Goal: Use online tool/utility: Utilize a website feature to perform a specific function

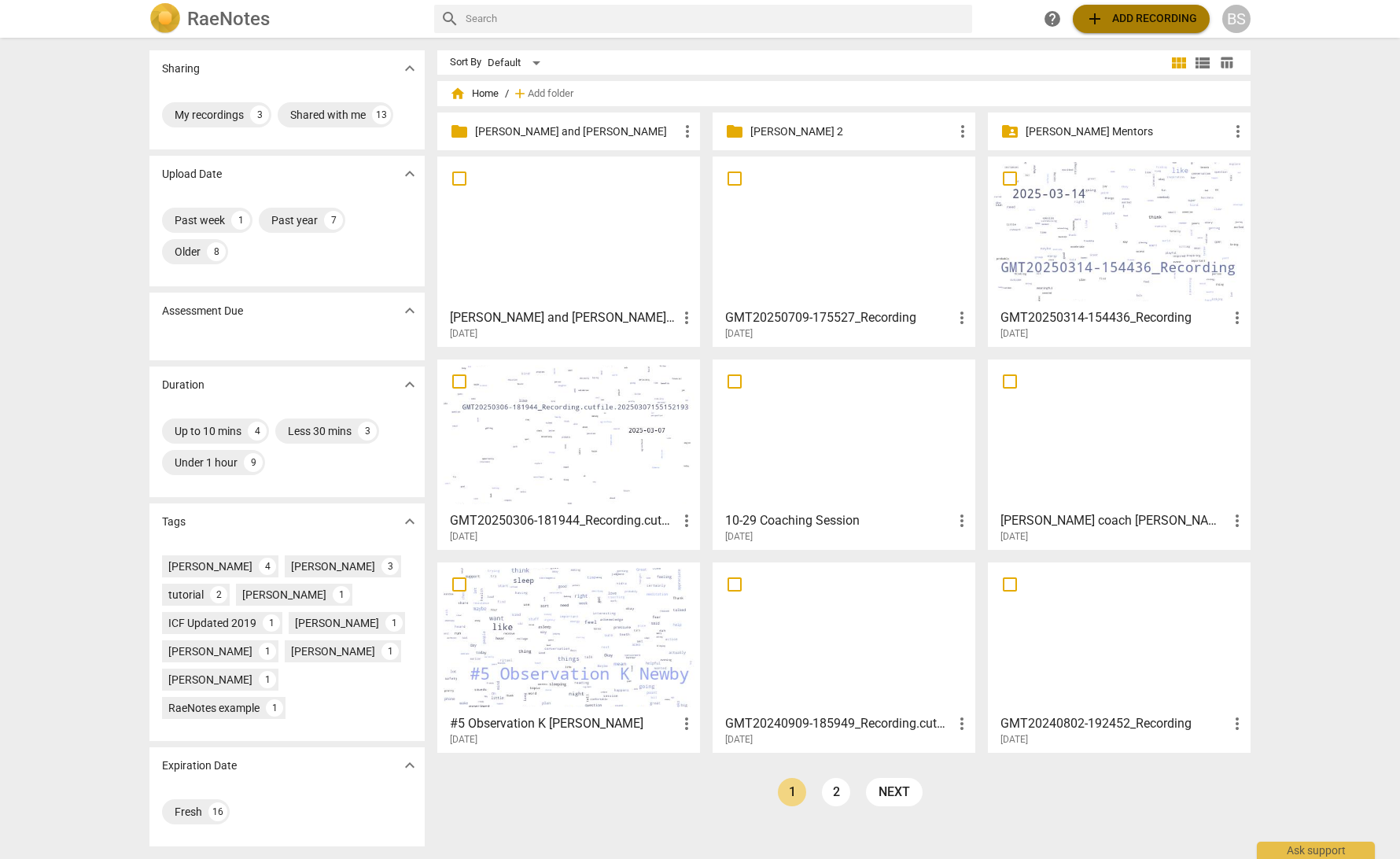
click at [1121, 23] on span "add Add recording" at bounding box center [1141, 19] width 111 height 19
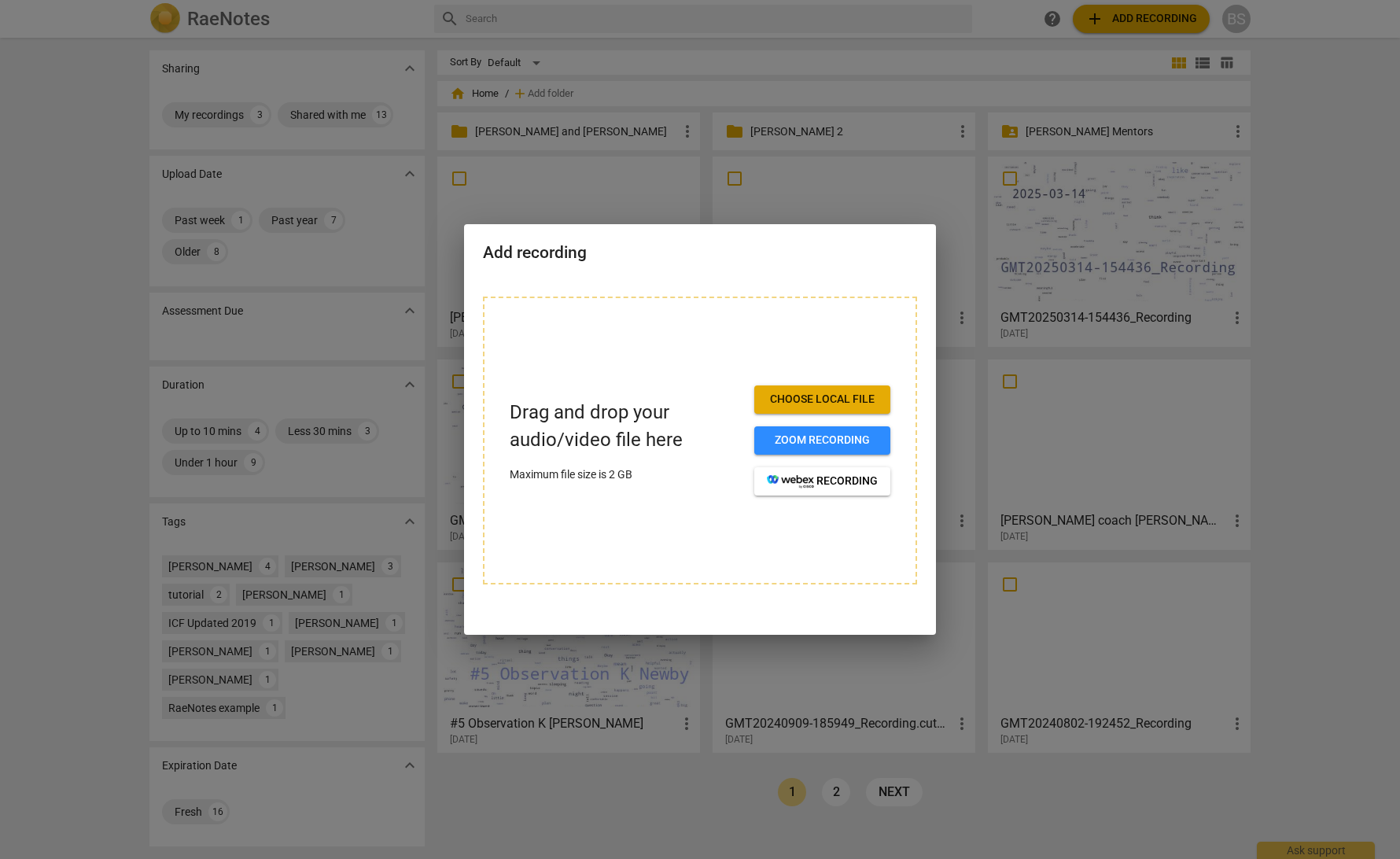
click at [717, 65] on div at bounding box center [700, 429] width 1400 height 859
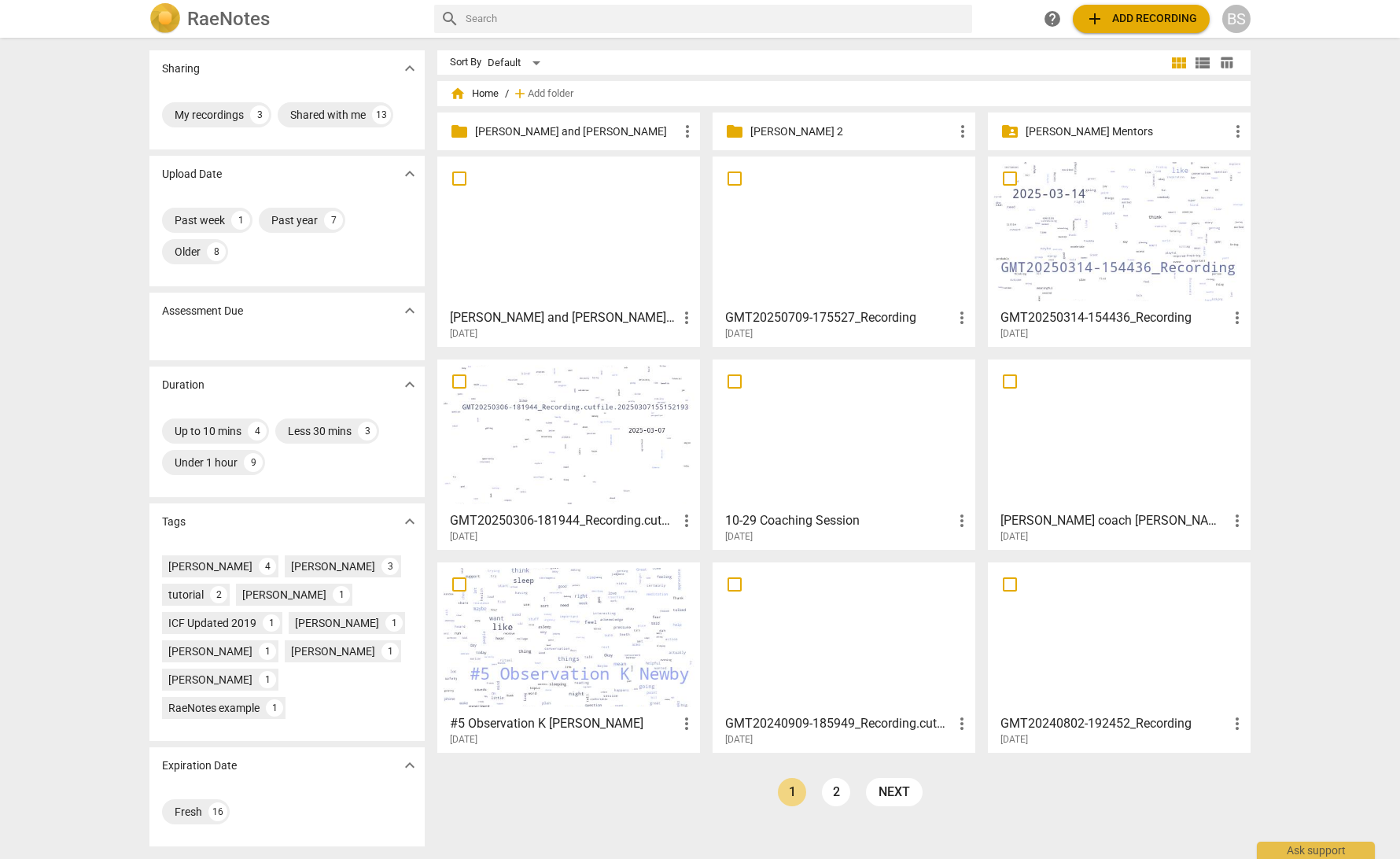
click at [646, 249] on div at bounding box center [568, 232] width 252 height 140
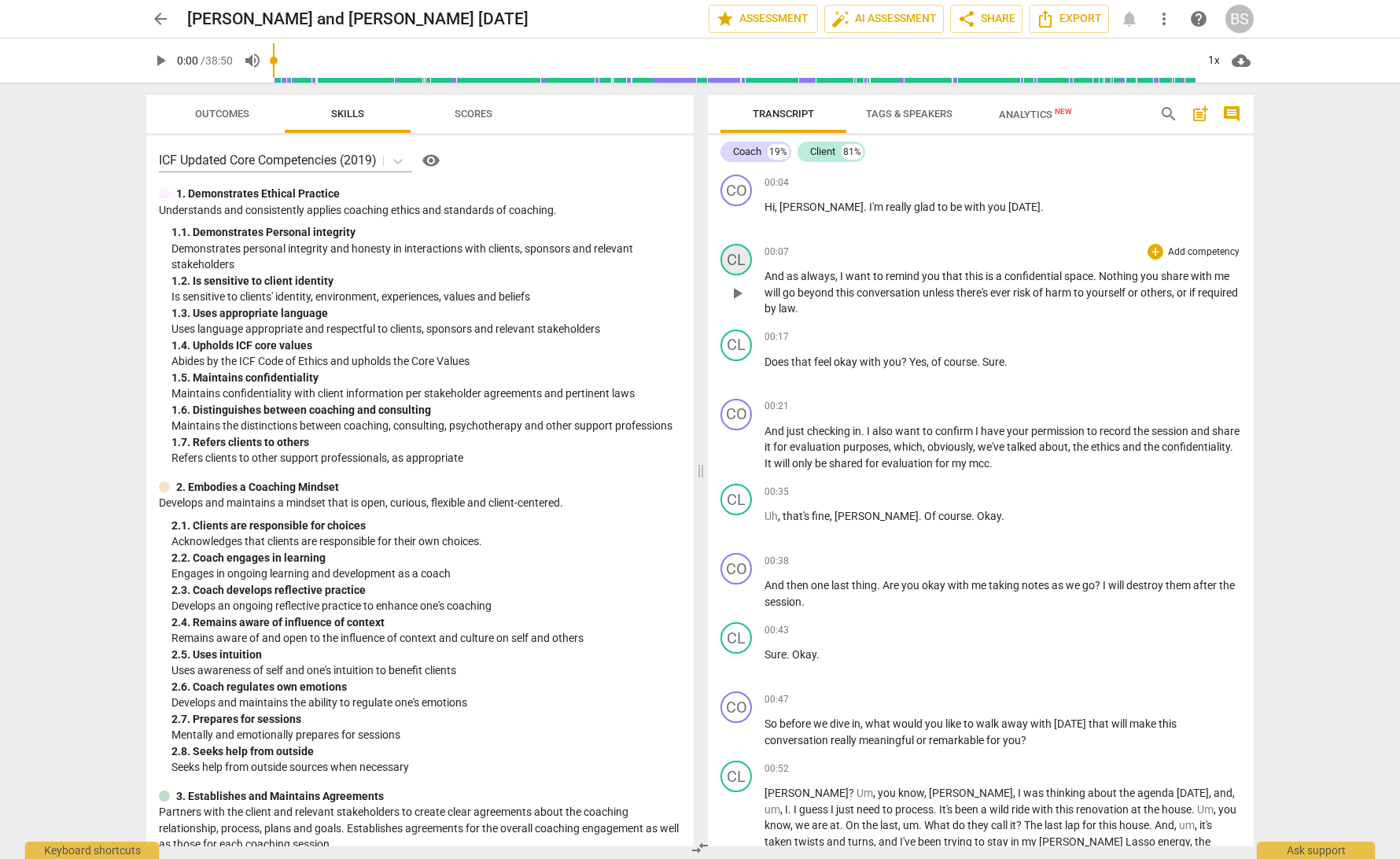
click at [740, 257] on div "CL" at bounding box center [735, 259] width 31 height 31
click at [983, 239] on div at bounding box center [700, 429] width 1400 height 859
click at [922, 113] on span "Tags & Speakers" at bounding box center [909, 113] width 87 height 12
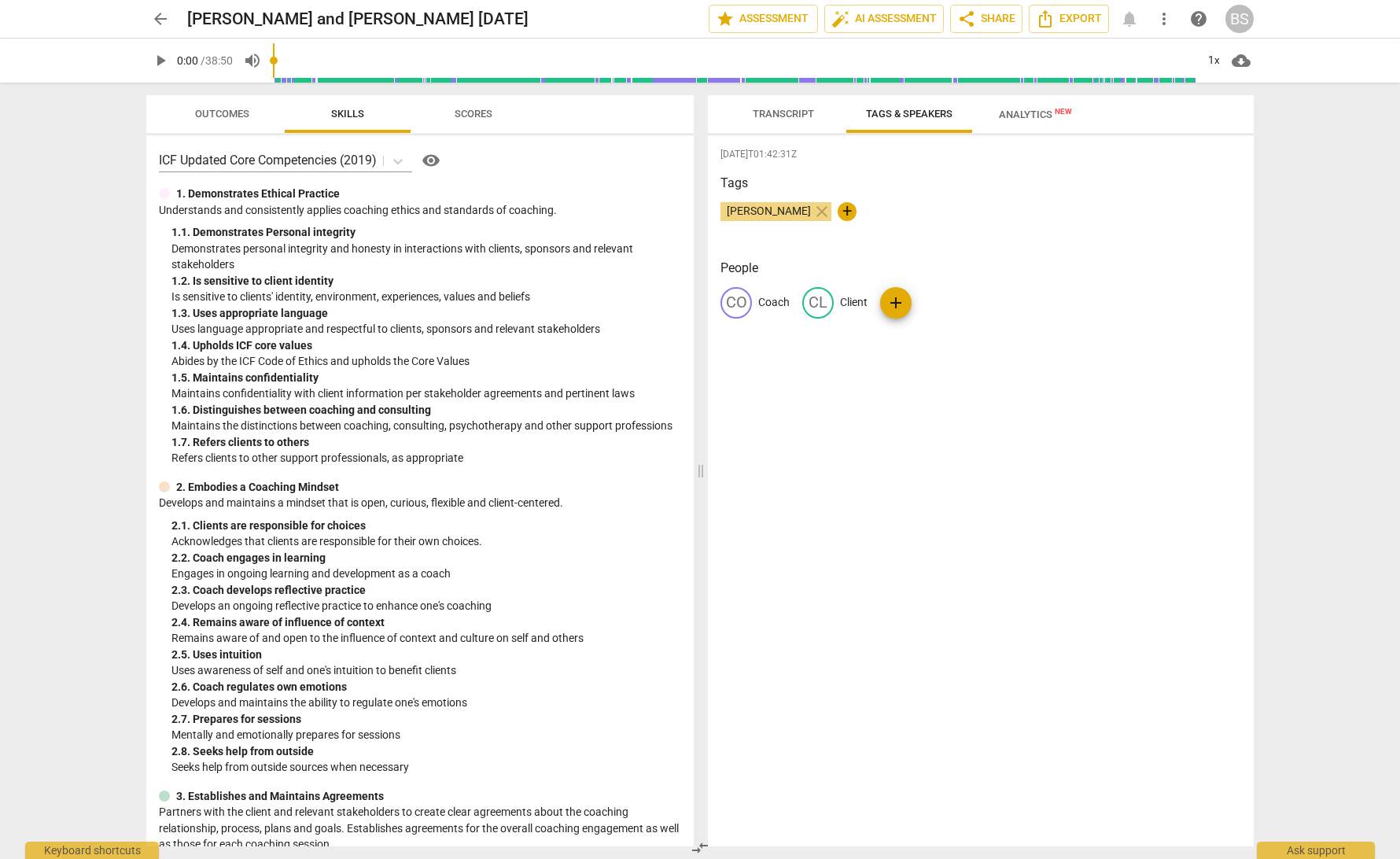
click at [775, 118] on span "Transcript" at bounding box center [782, 113] width 61 height 12
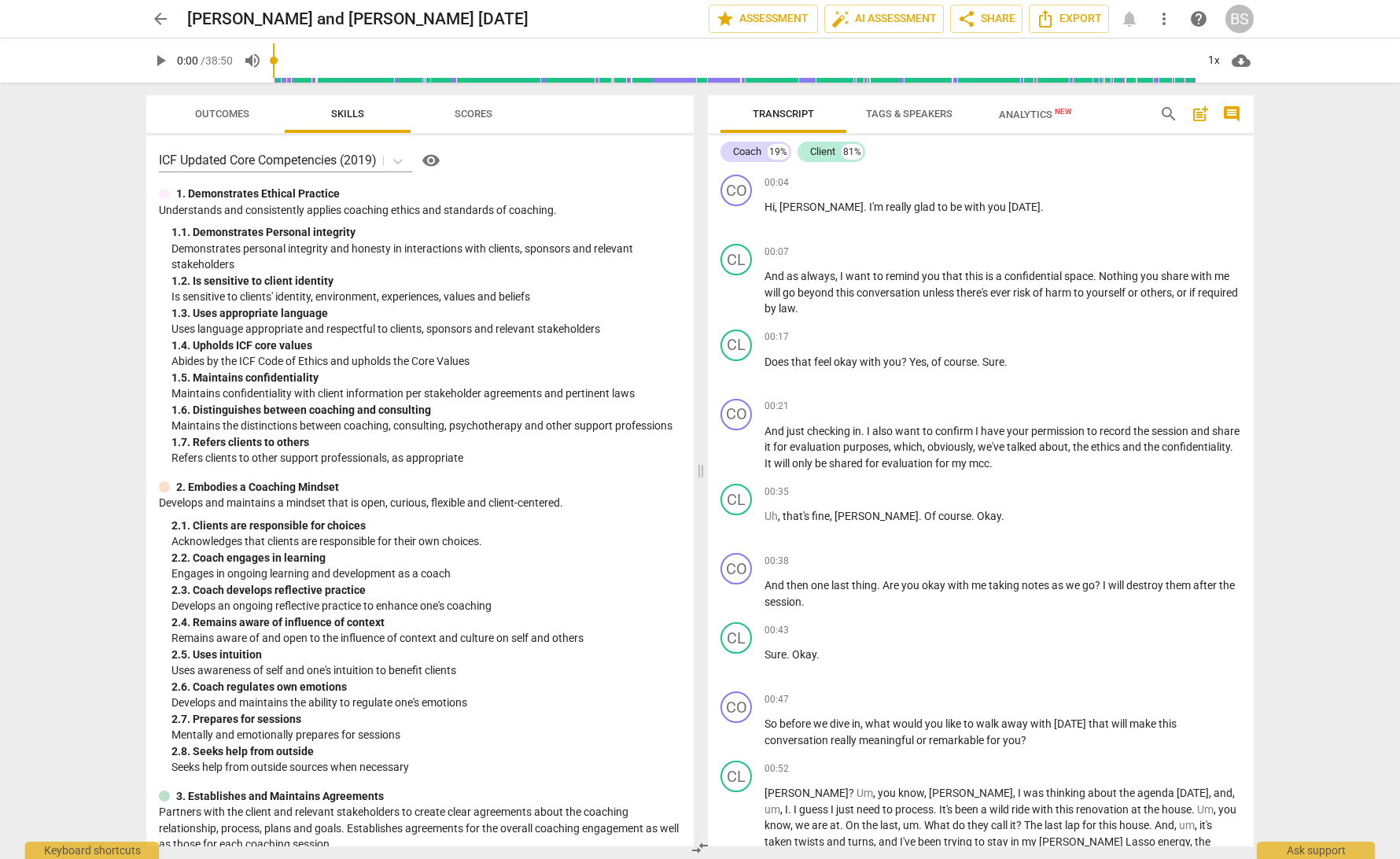
click at [466, 120] on span "Scores" at bounding box center [473, 114] width 75 height 22
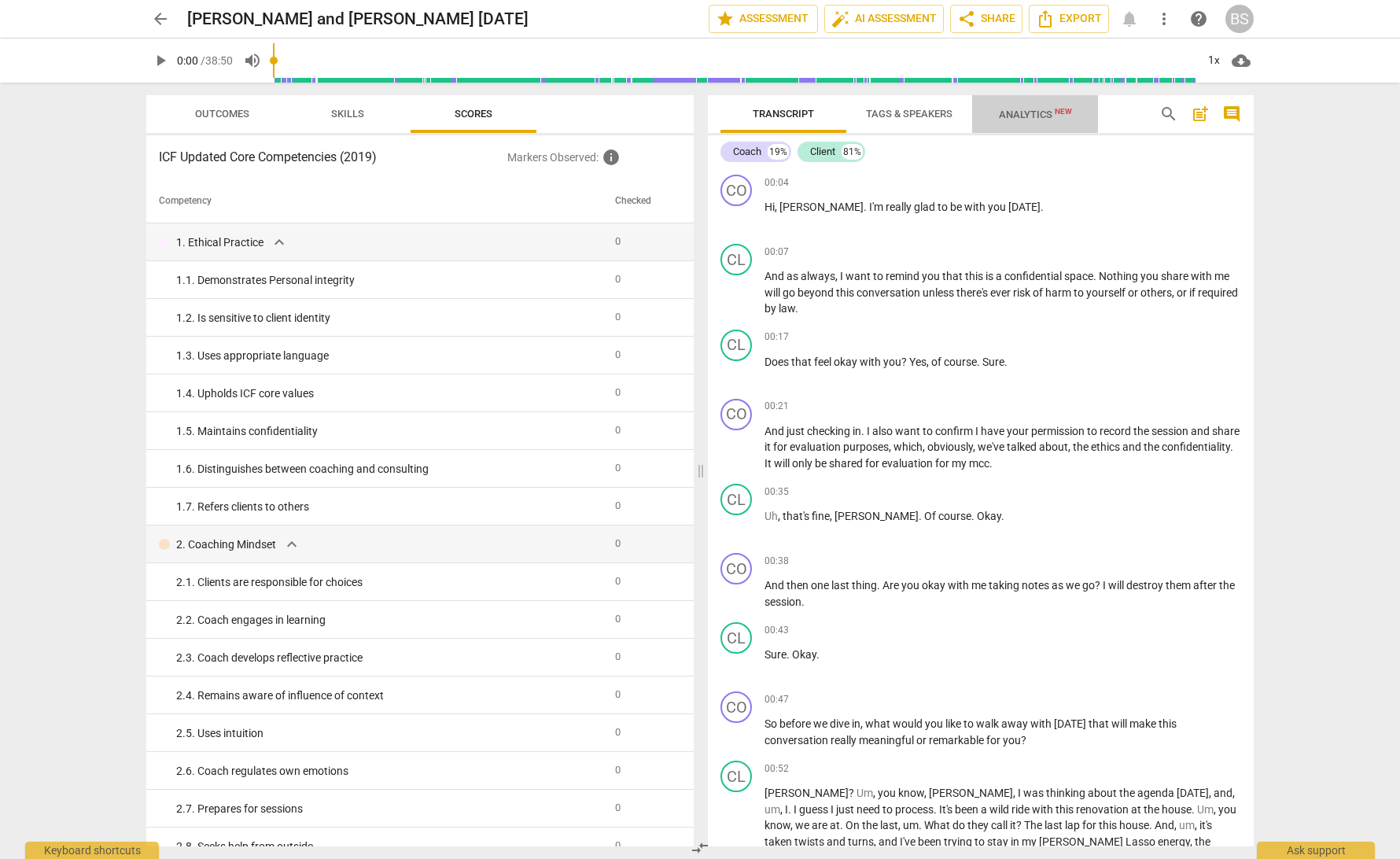
click at [1030, 116] on span "Analytics New" at bounding box center [1035, 114] width 74 height 12
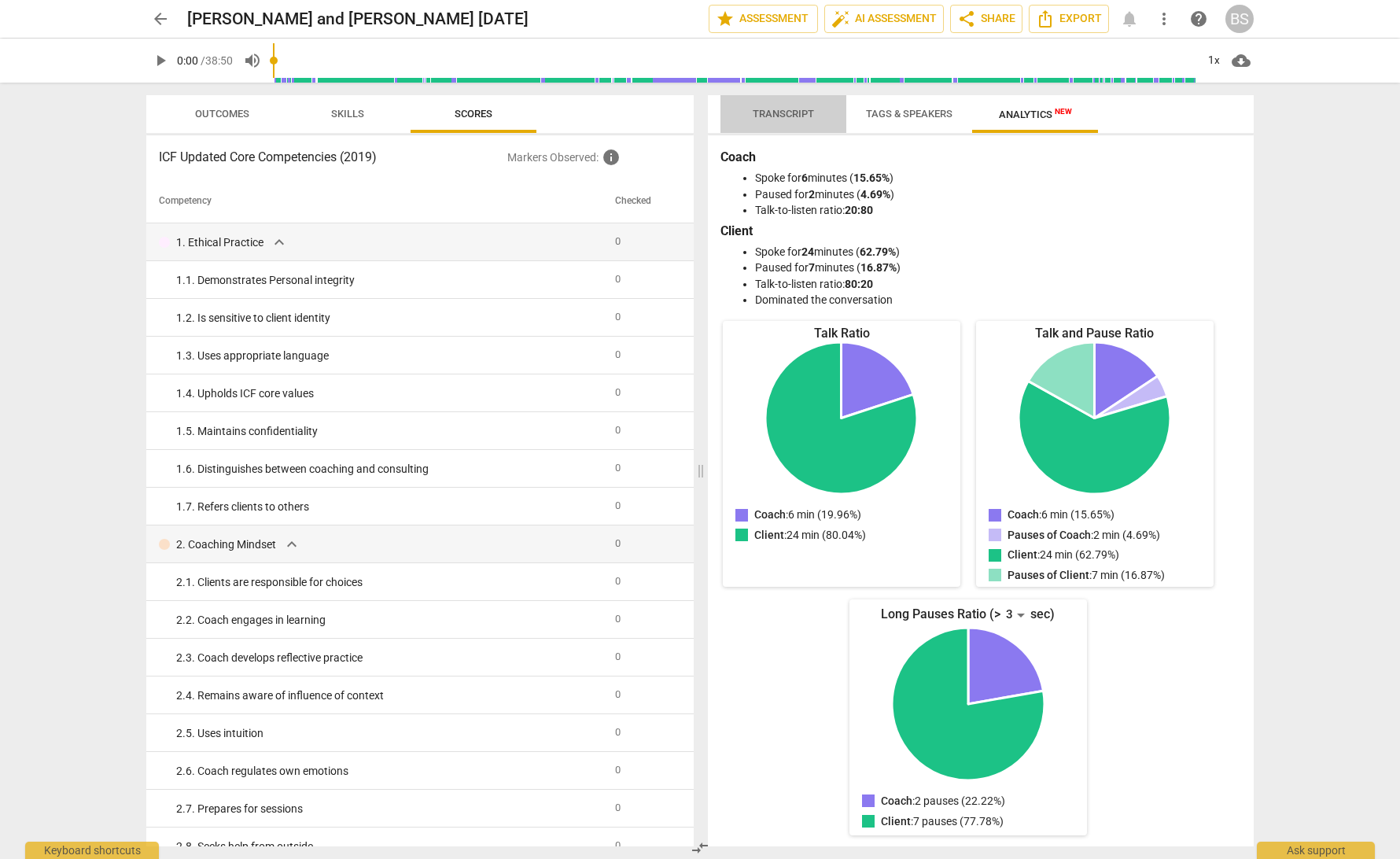
click at [797, 114] on span "Transcript" at bounding box center [782, 113] width 61 height 12
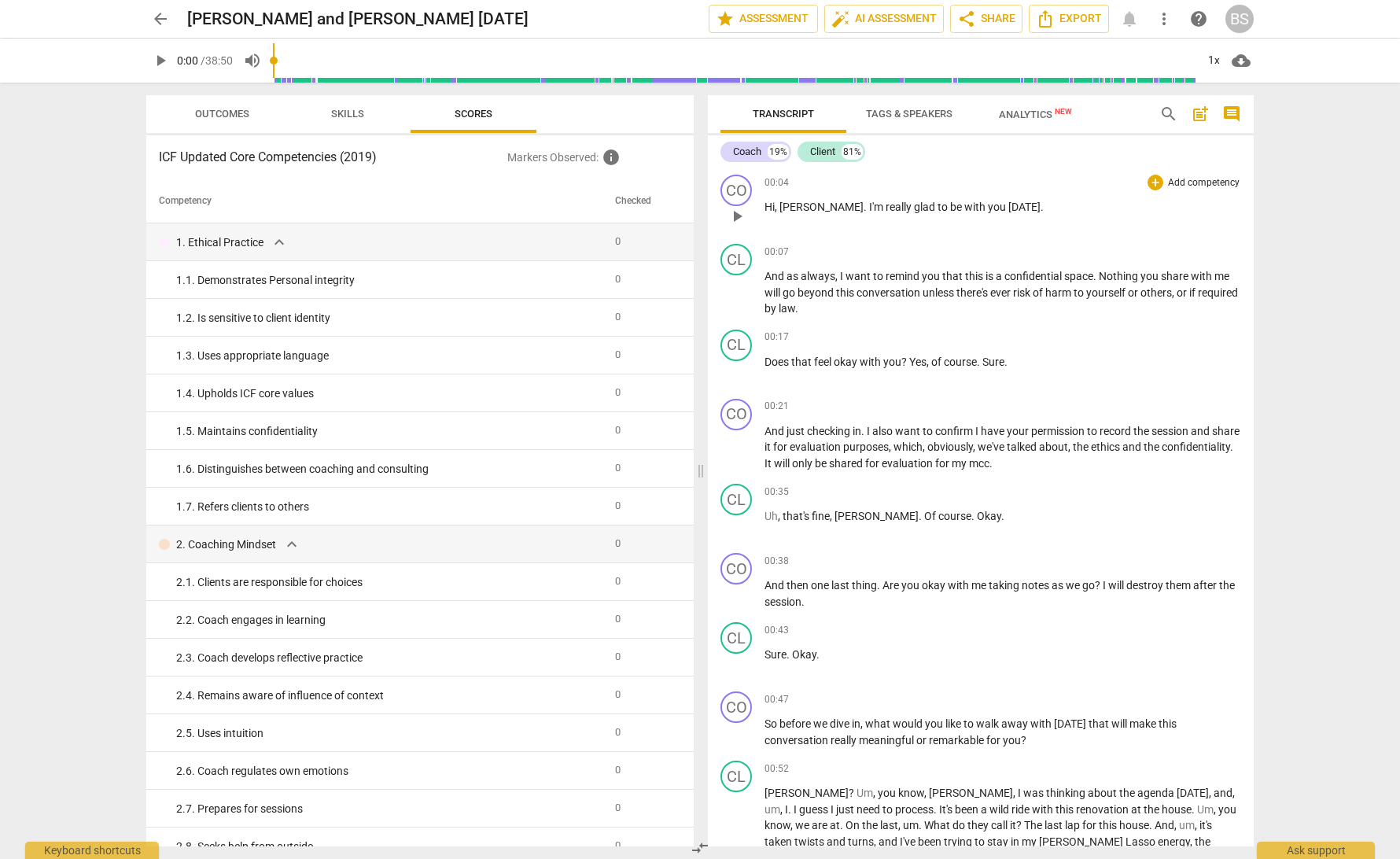
click at [1204, 184] on p "Add competency" at bounding box center [1203, 183] width 74 height 14
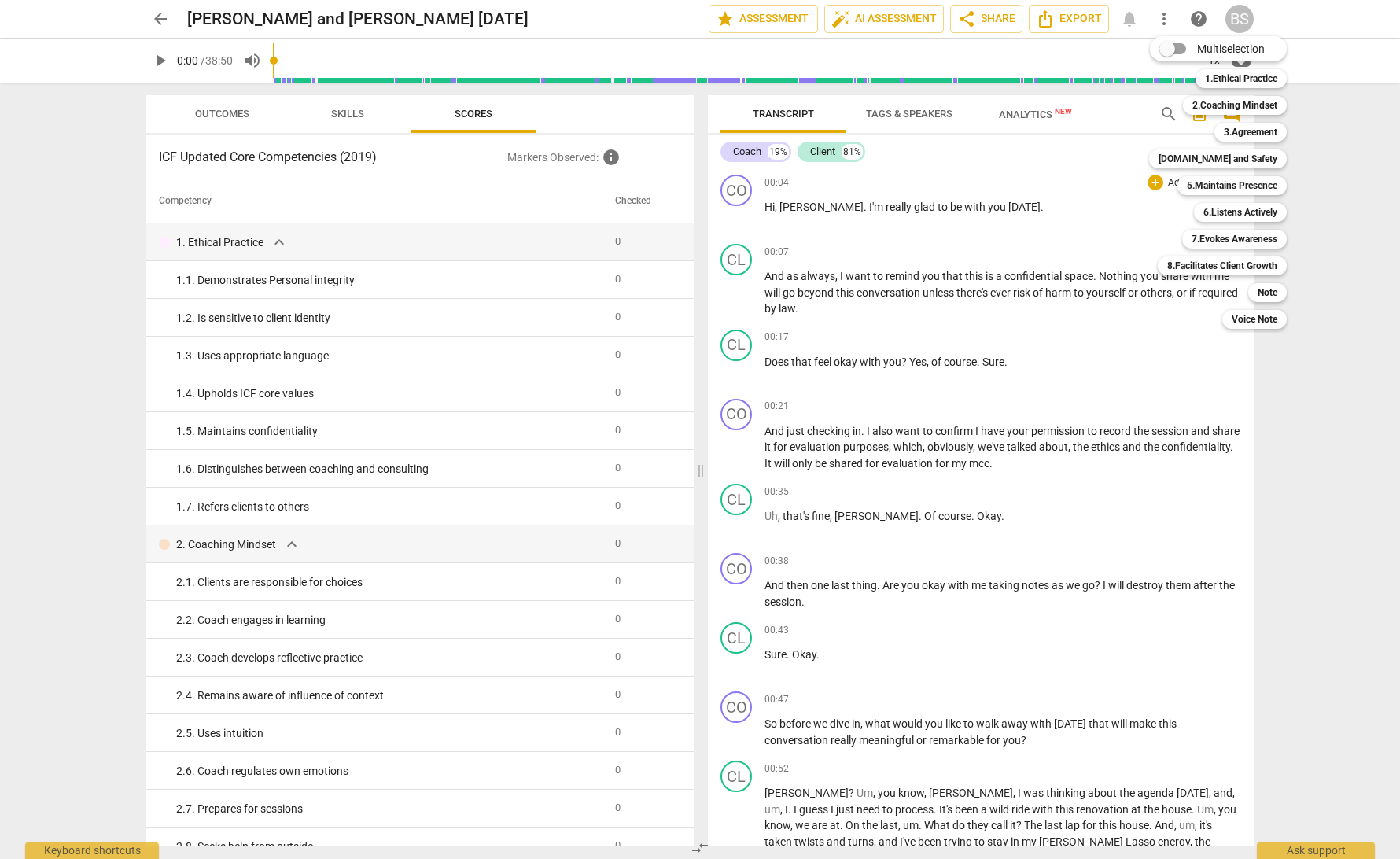
click at [1117, 224] on div at bounding box center [700, 429] width 1400 height 859
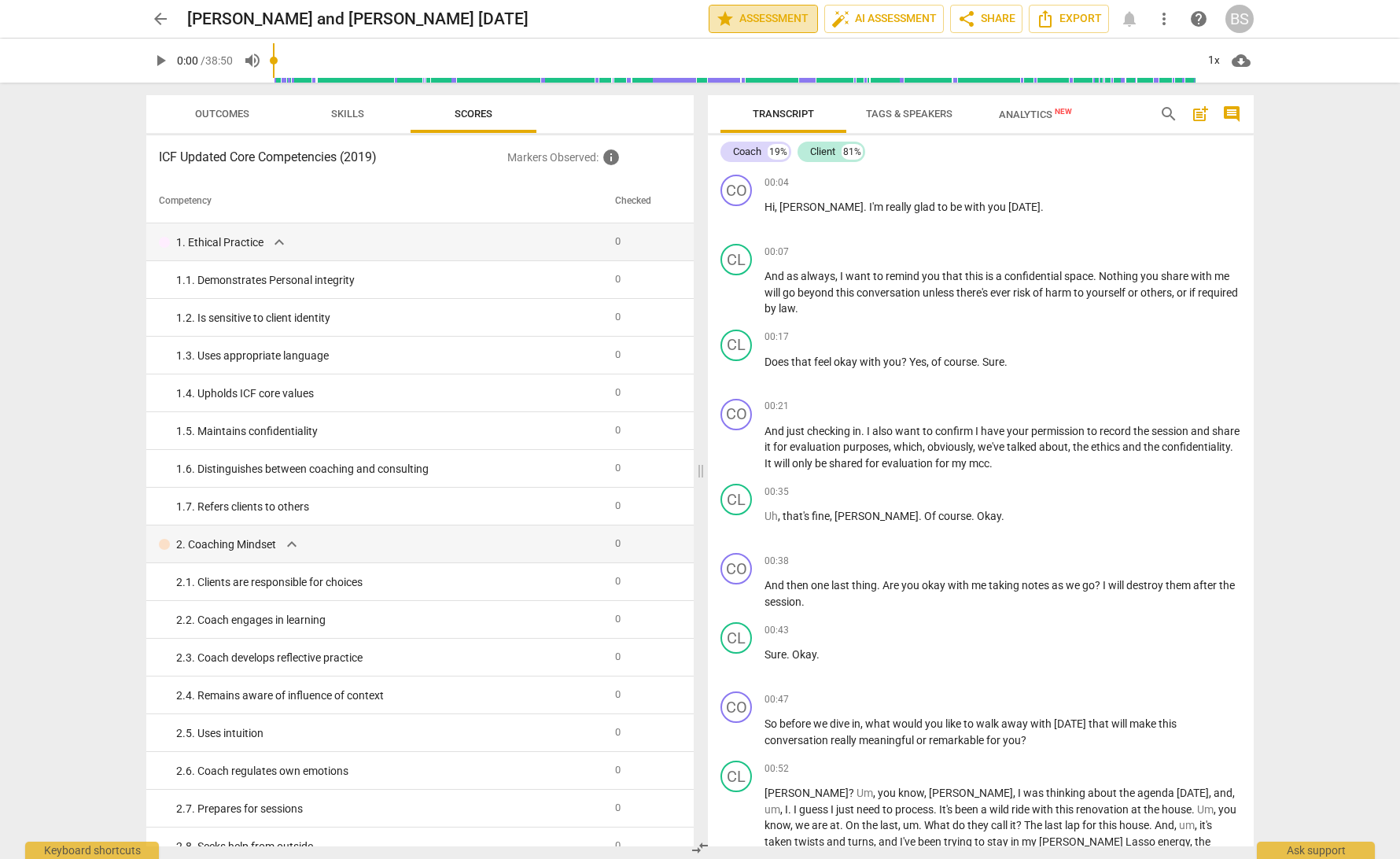
click at [744, 19] on span "star Assessment" at bounding box center [763, 19] width 95 height 19
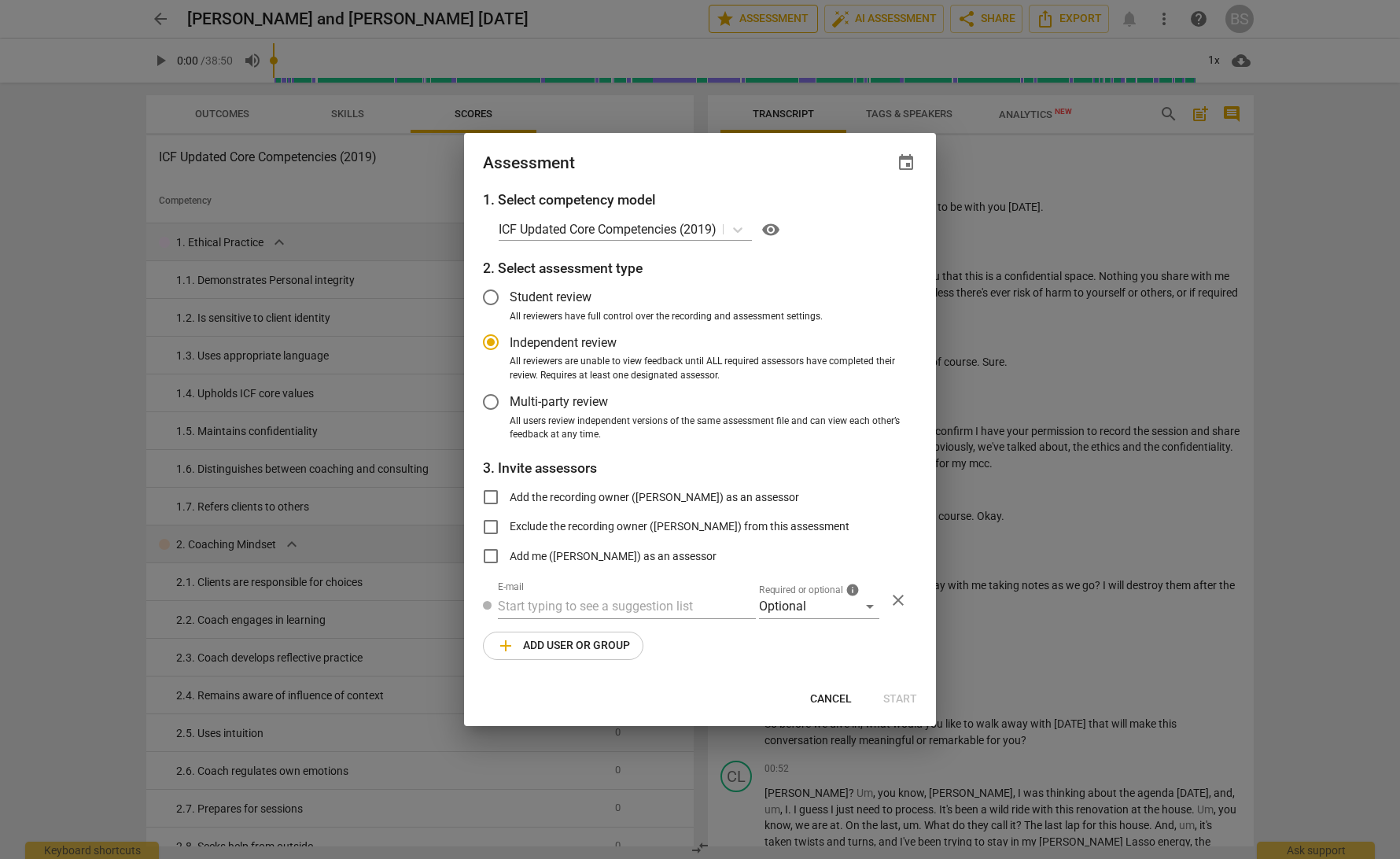
radio input "false"
click at [708, 291] on label "Student review" at bounding box center [687, 297] width 433 height 38
click at [509, 291] on input "Student review" at bounding box center [490, 297] width 38 height 38
click at [1164, 324] on div at bounding box center [700, 429] width 1400 height 859
radio input "false"
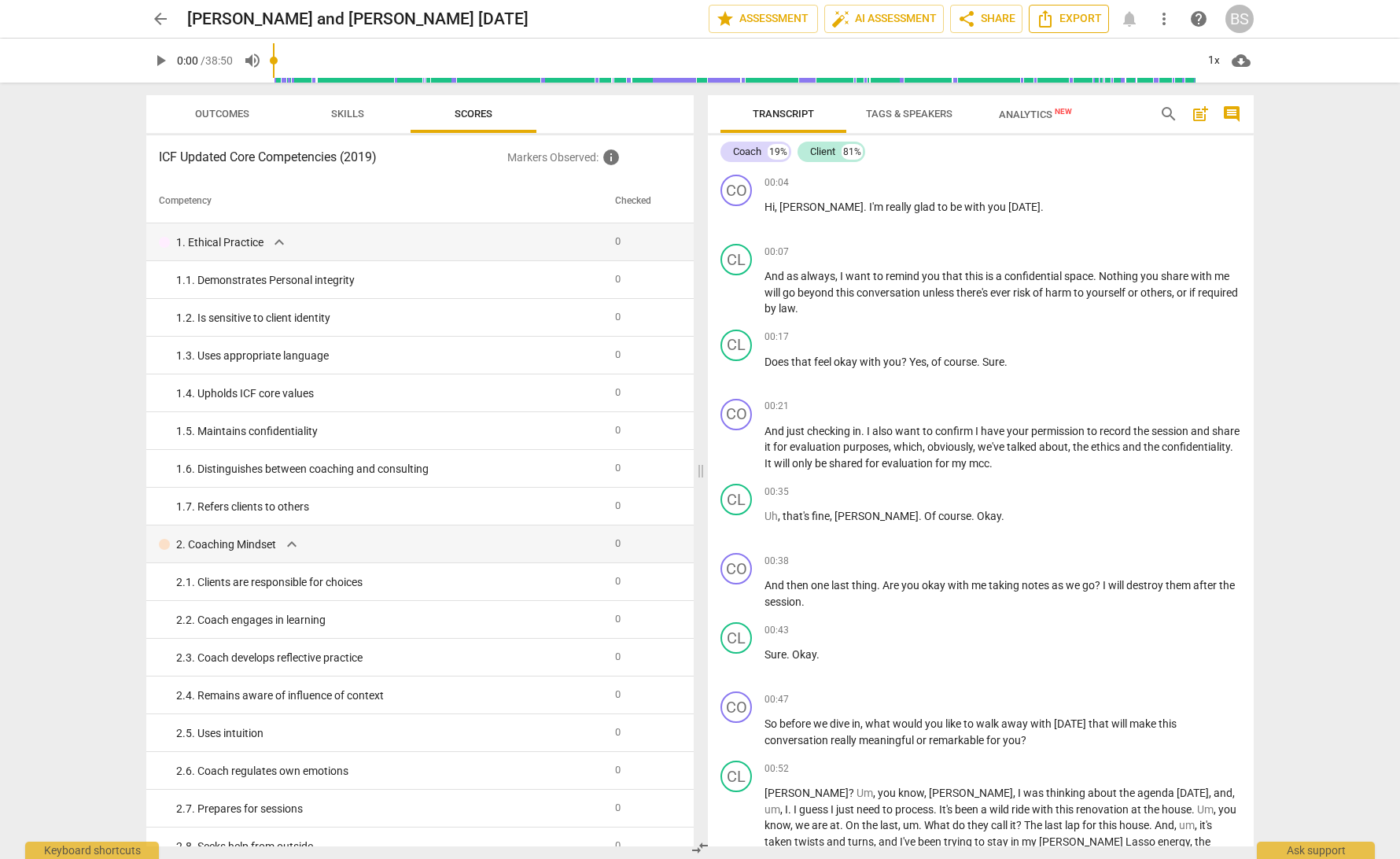
click at [1068, 19] on span "Export" at bounding box center [1068, 19] width 66 height 19
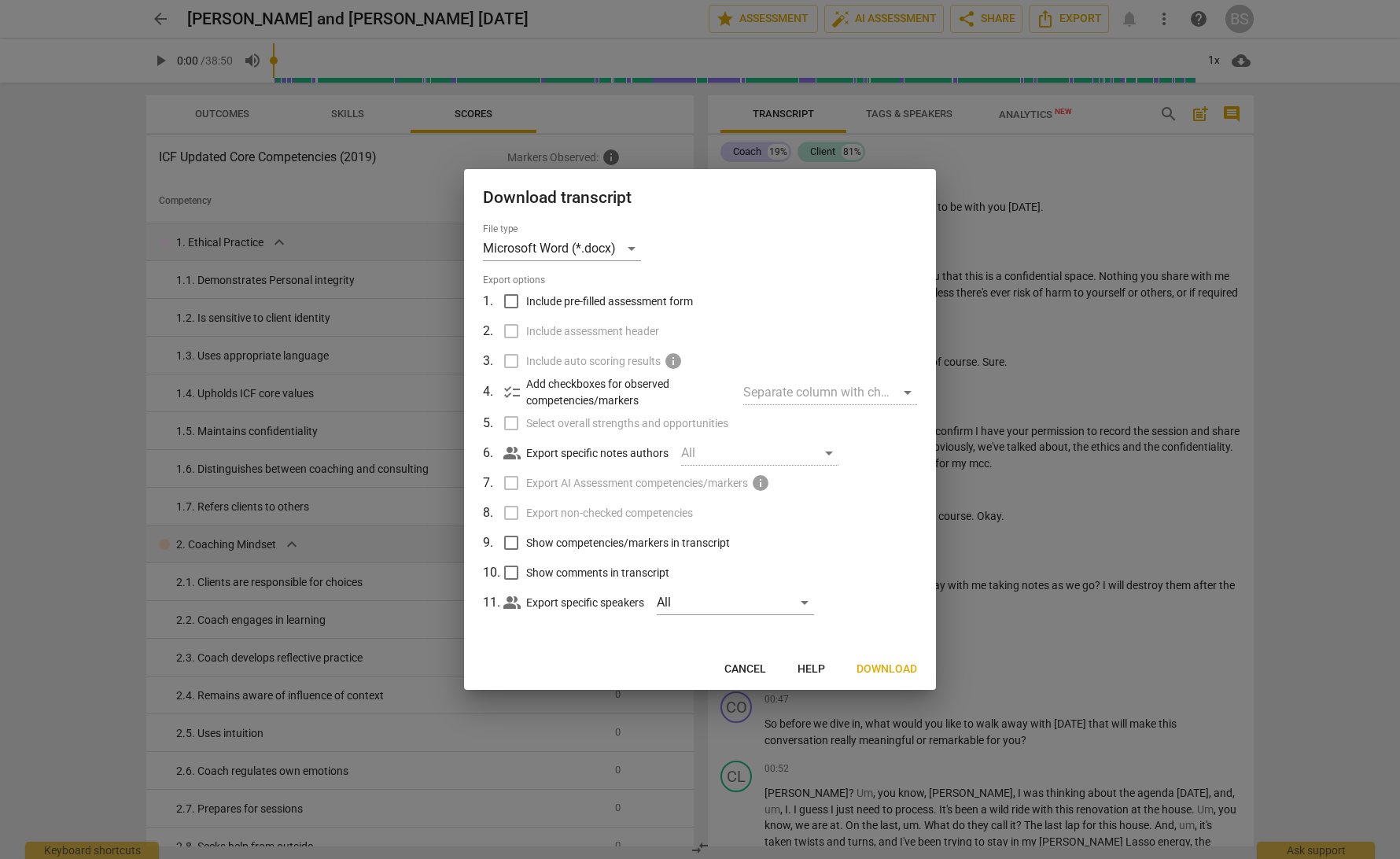
click at [1133, 363] on div at bounding box center [700, 429] width 1400 height 859
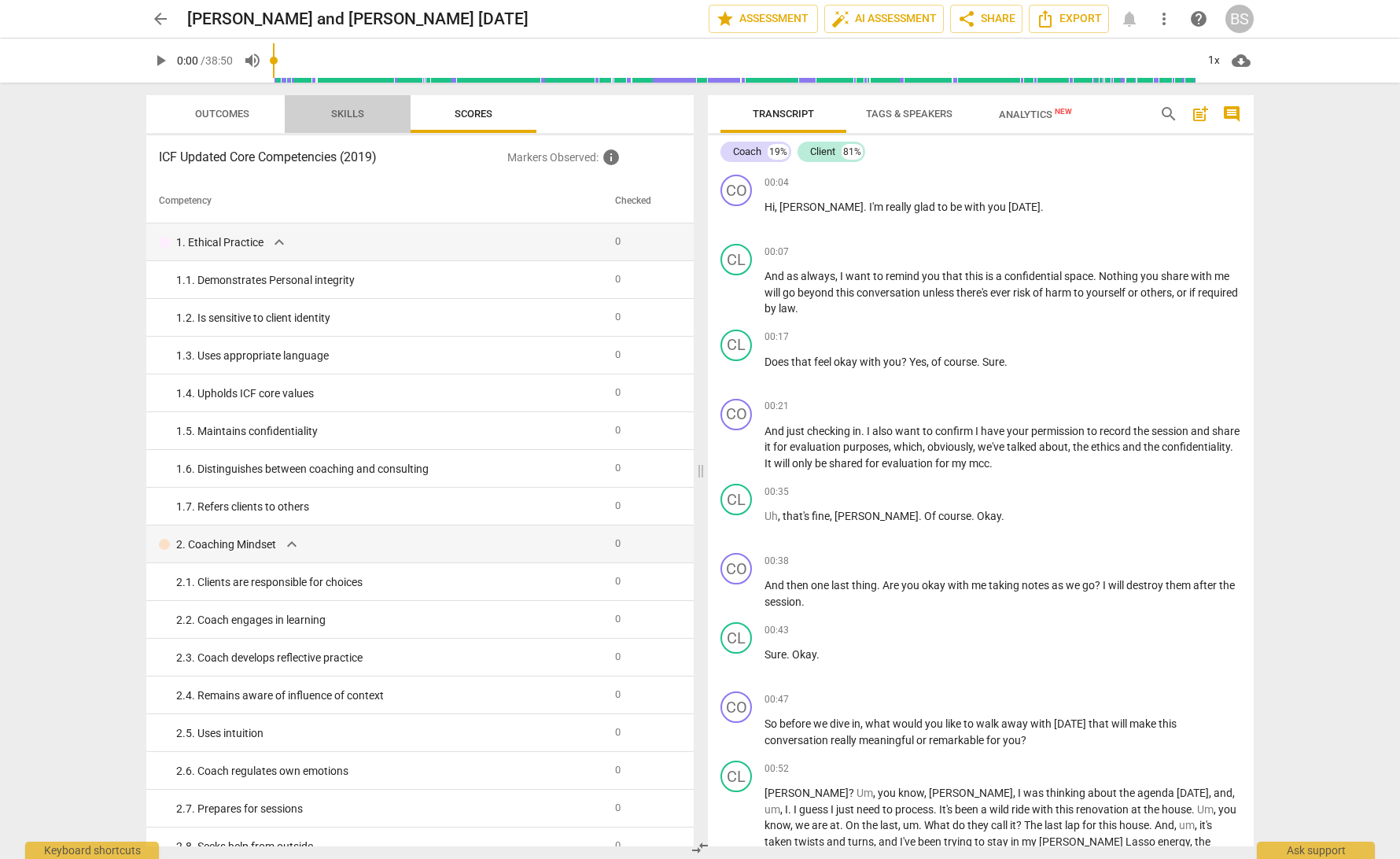
click at [354, 112] on span "Skills" at bounding box center [347, 113] width 33 height 12
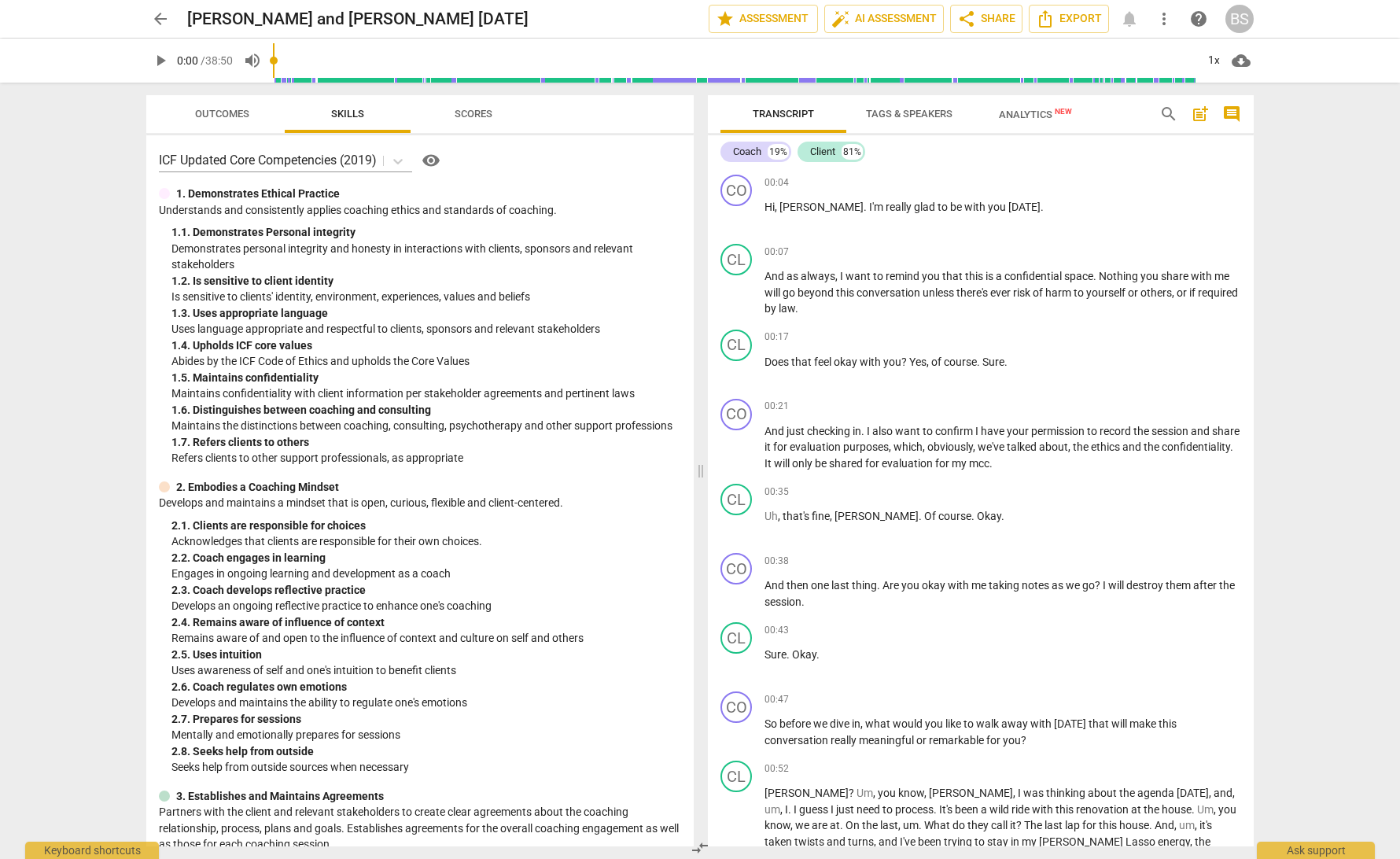
click at [433, 163] on span "visibility" at bounding box center [431, 160] width 19 height 19
click at [877, 22] on span "auto_fix_high AI Assessment" at bounding box center [884, 19] width 106 height 19
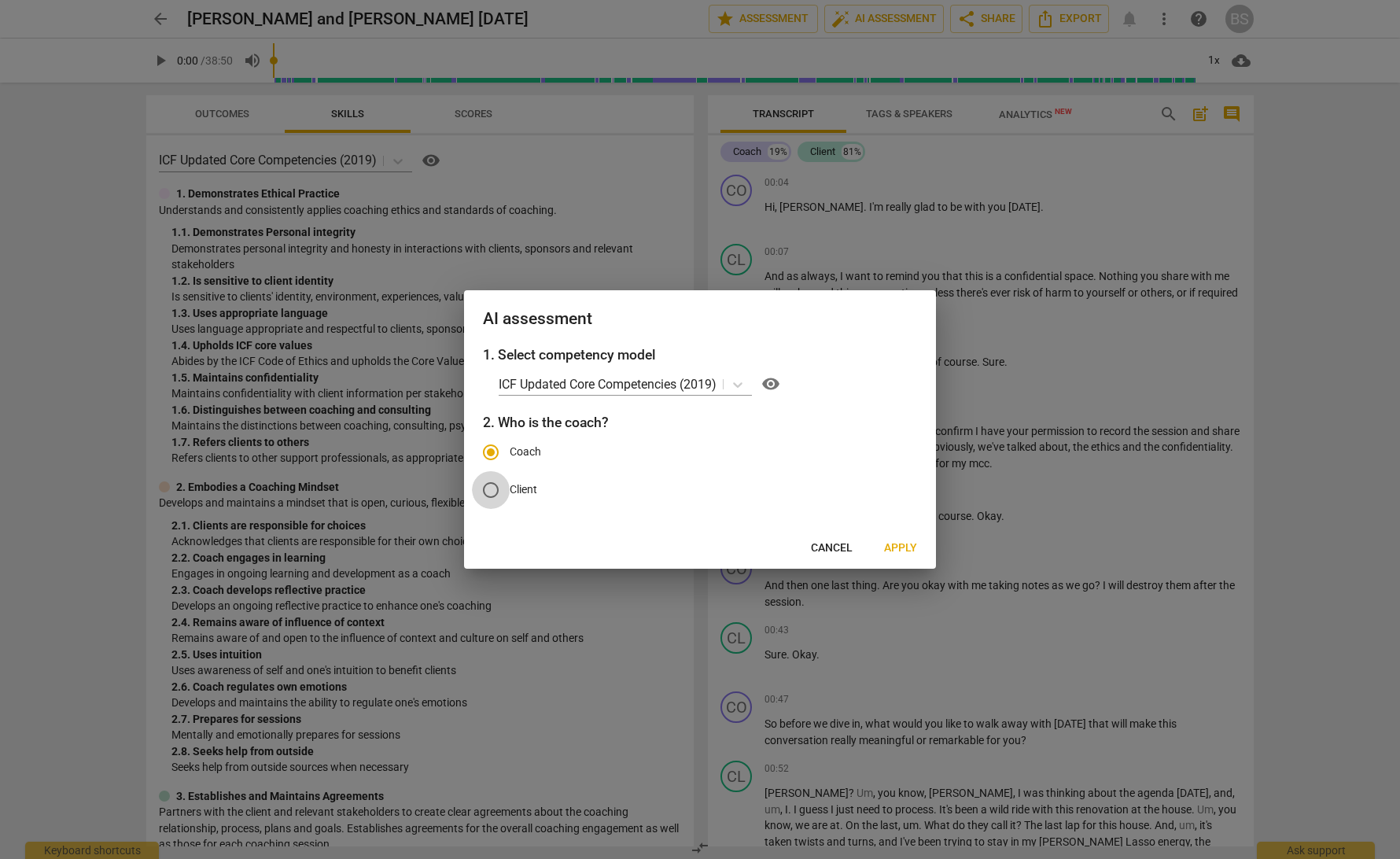
click at [488, 491] on input "Client" at bounding box center [490, 490] width 38 height 38
radio input "true"
click at [495, 449] on input "Coach" at bounding box center [490, 453] width 38 height 38
radio input "true"
radio input "false"
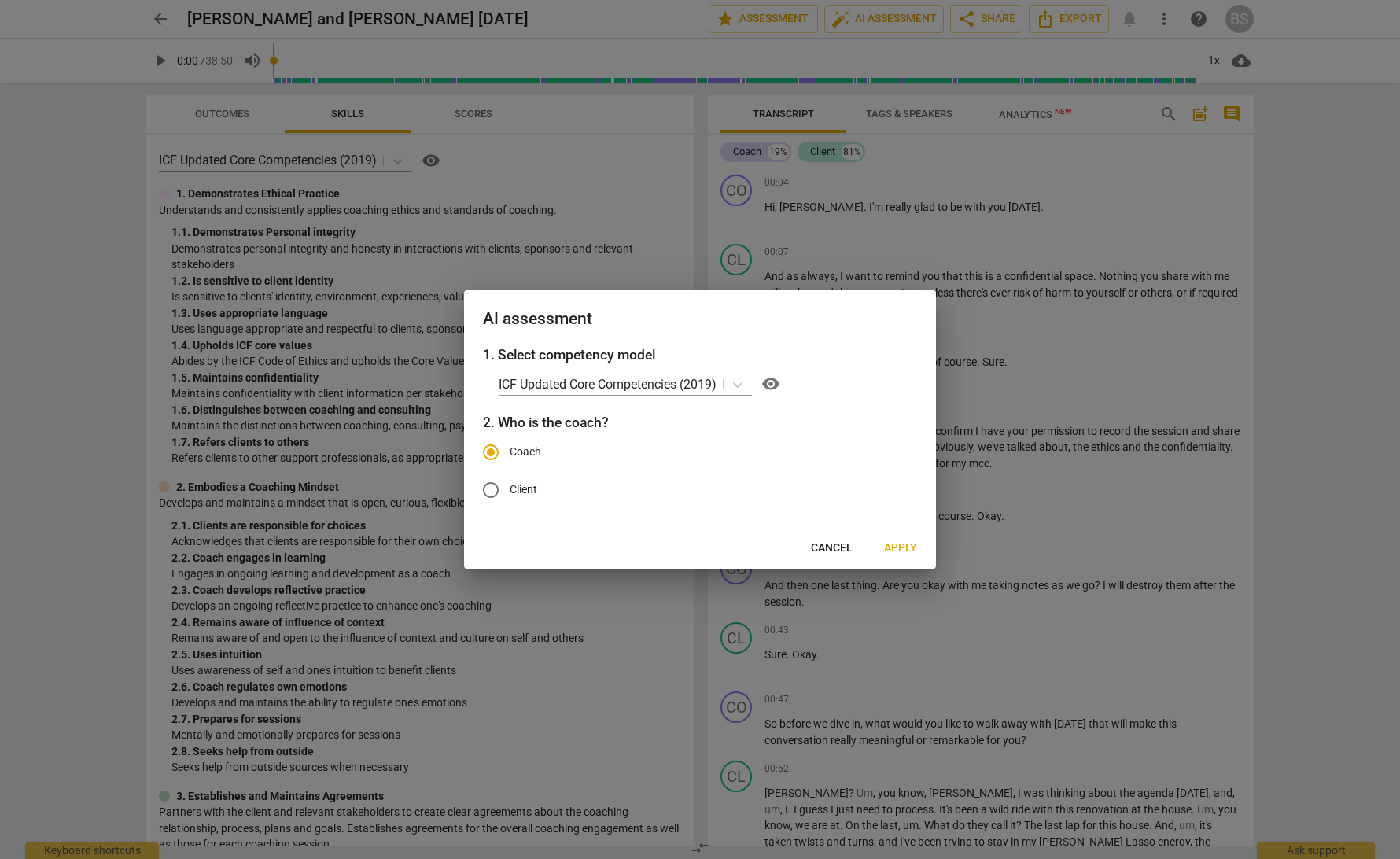
click at [1032, 547] on div at bounding box center [700, 429] width 1400 height 859
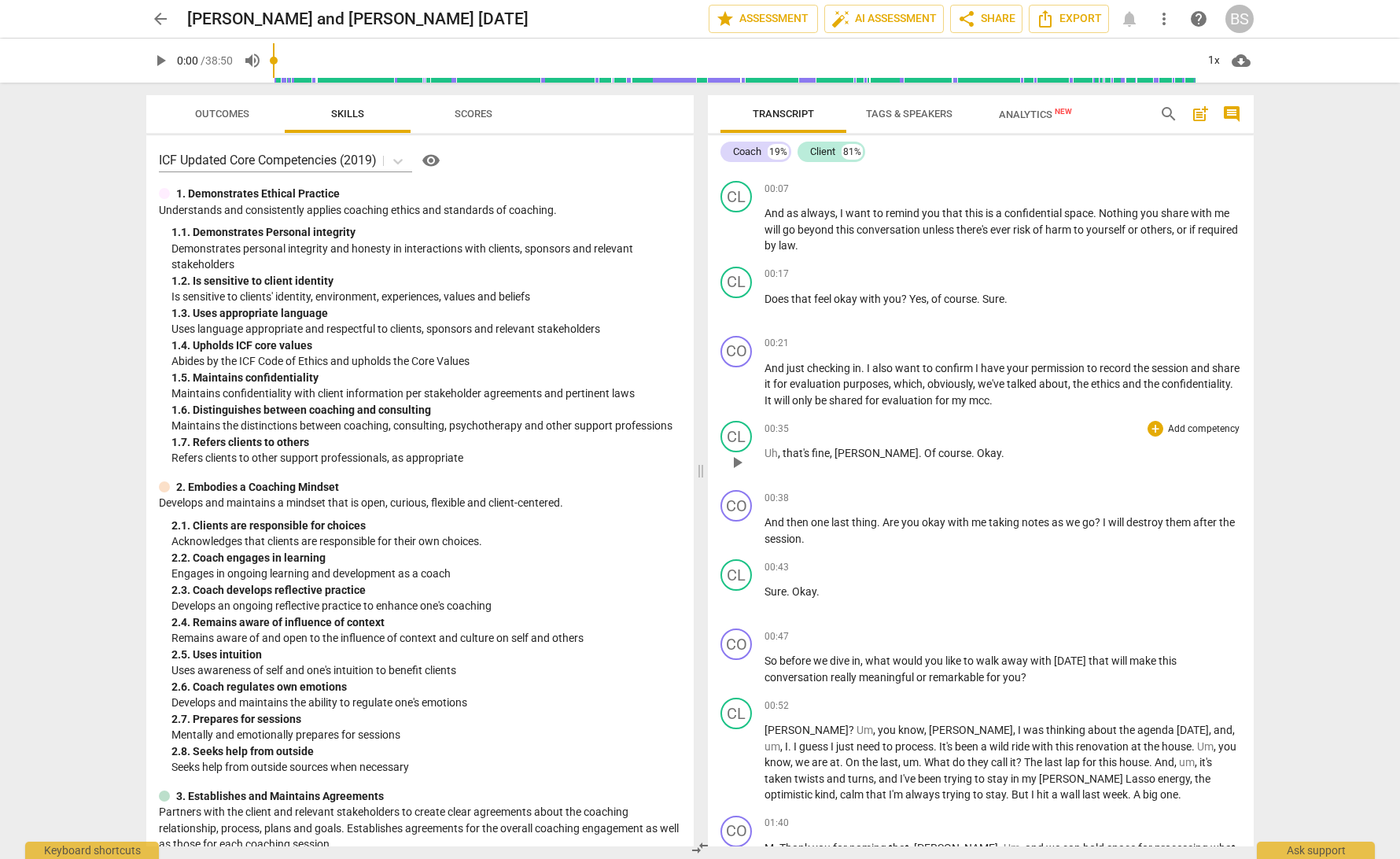
scroll to position [65, 0]
